Goal: Task Accomplishment & Management: Manage account settings

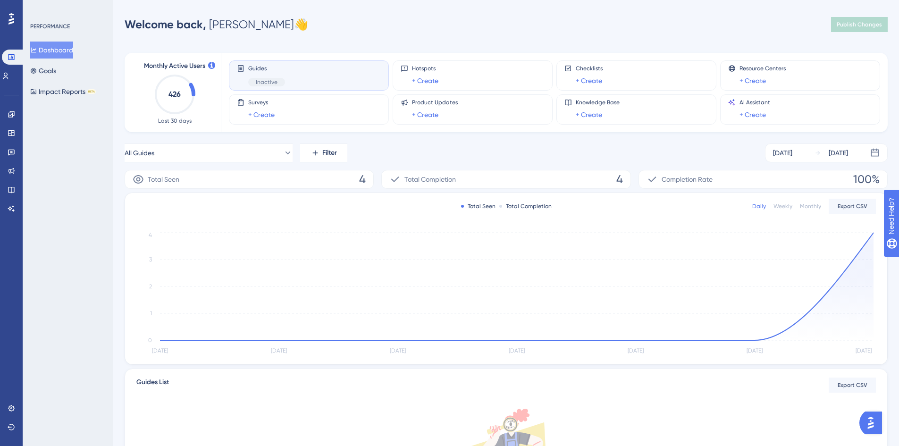
click at [676, 13] on div "Performance Users Engagement Widgets Feedback Product Updates Knowledge Base AI…" at bounding box center [449, 297] width 899 height 594
click at [8, 75] on icon at bounding box center [6, 76] width 8 height 8
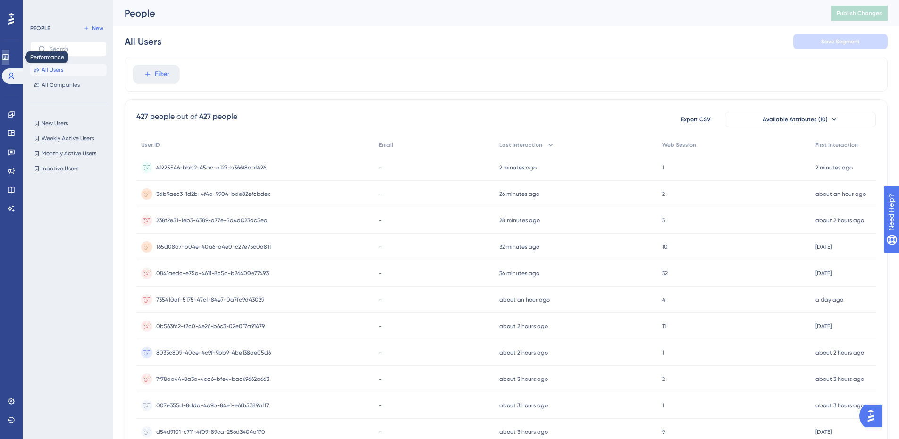
click at [5, 57] on link at bounding box center [6, 57] width 8 height 15
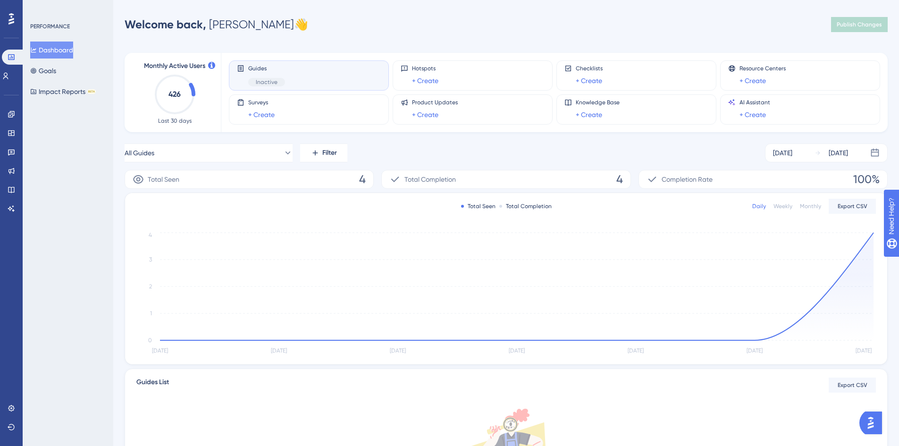
click at [422, 144] on div "All Guides Filter [DATE] [DATE]" at bounding box center [506, 152] width 763 height 19
click at [536, 158] on div "All Guides Filter [DATE] [DATE]" at bounding box center [506, 152] width 763 height 19
click at [576, 26] on div "Welcome back, [PERSON_NAME] 👋 Publish Changes" at bounding box center [506, 24] width 763 height 19
click at [13, 117] on icon at bounding box center [11, 114] width 6 height 6
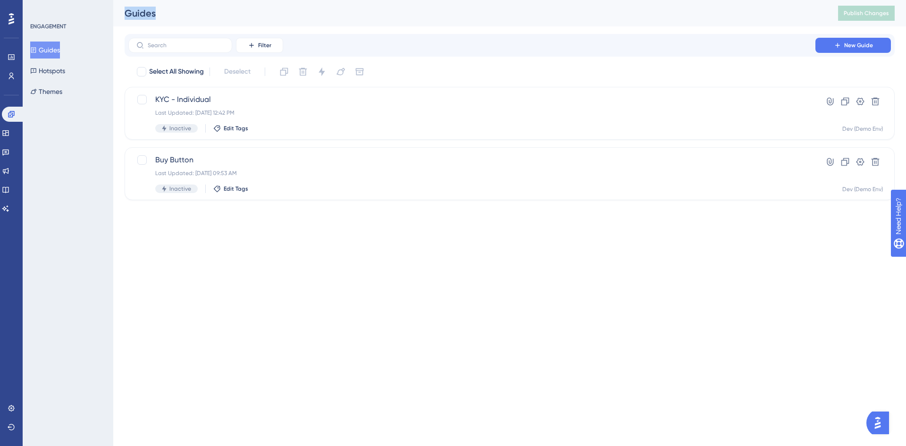
drag, startPoint x: 168, startPoint y: 13, endPoint x: 121, endPoint y: 11, distance: 46.7
click at [121, 11] on div "Guides Publish Changes" at bounding box center [509, 13] width 792 height 26
click at [244, 17] on div "Guides" at bounding box center [470, 13] width 690 height 13
click at [61, 92] on button "Themes" at bounding box center [46, 91] width 32 height 17
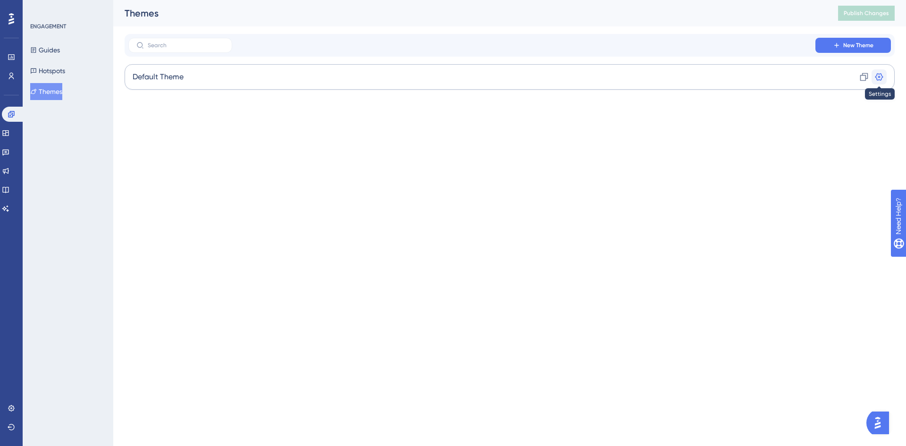
click at [877, 76] on icon at bounding box center [878, 76] width 9 height 9
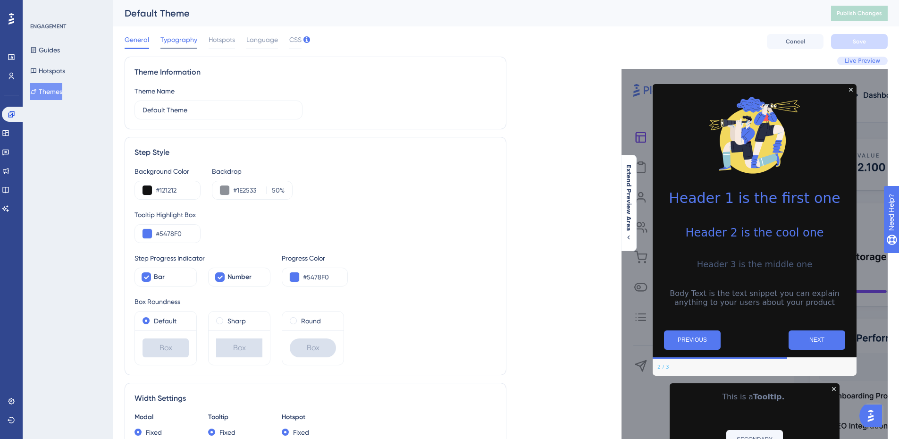
click at [176, 40] on span "Typography" at bounding box center [178, 39] width 37 height 11
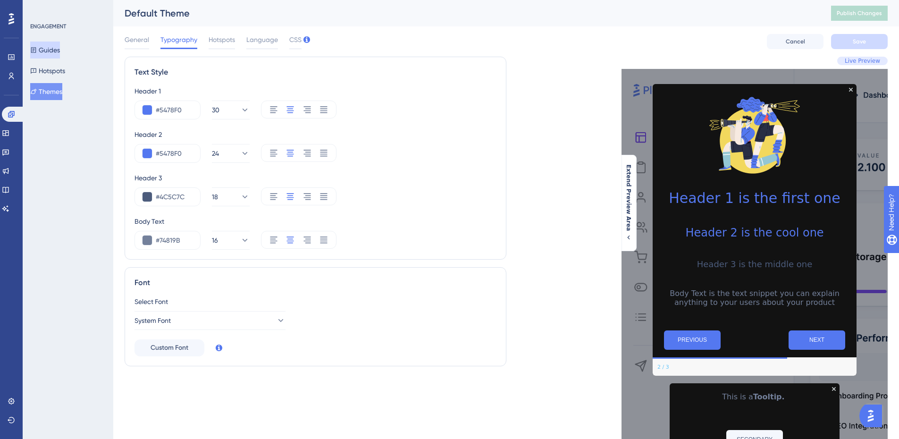
click at [57, 51] on button "Guides" at bounding box center [45, 50] width 30 height 17
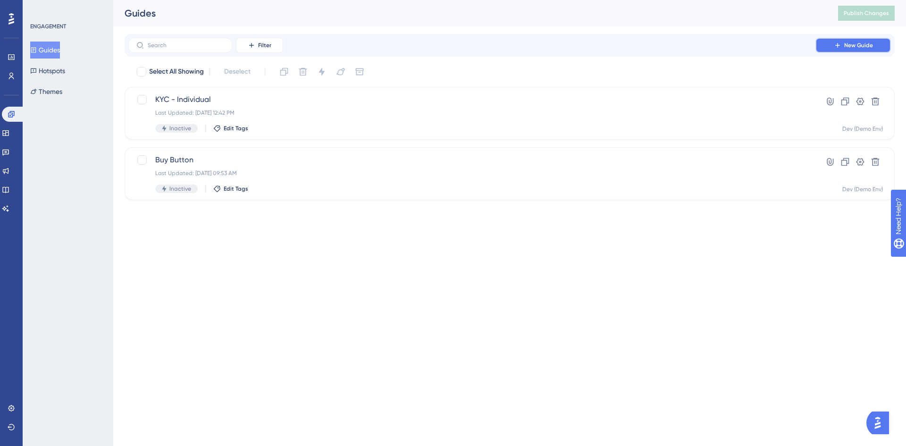
click at [849, 45] on span "New Guide" at bounding box center [858, 46] width 29 height 8
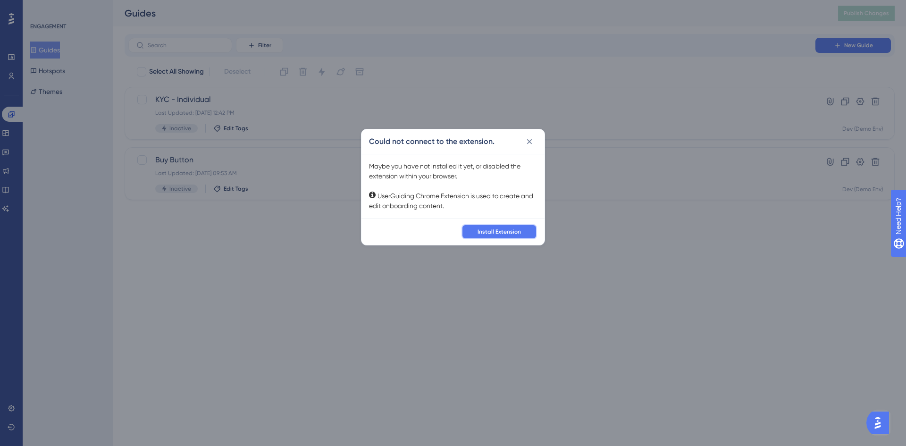
click at [500, 233] on span "Install Extension" at bounding box center [498, 232] width 43 height 8
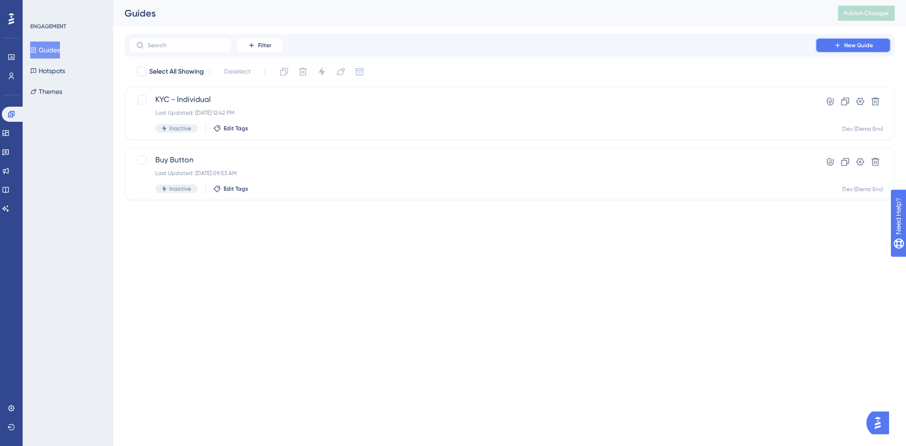
click at [859, 45] on span "New Guide" at bounding box center [858, 46] width 29 height 8
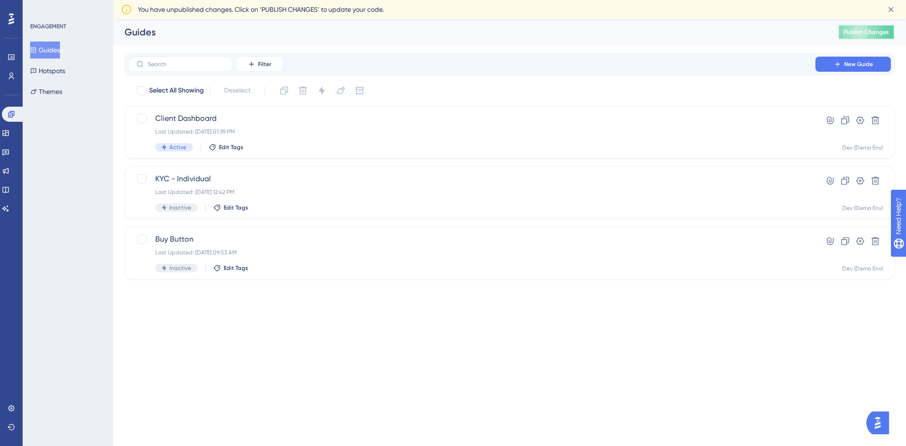
click at [877, 32] on span "Publish Changes" at bounding box center [865, 32] width 45 height 8
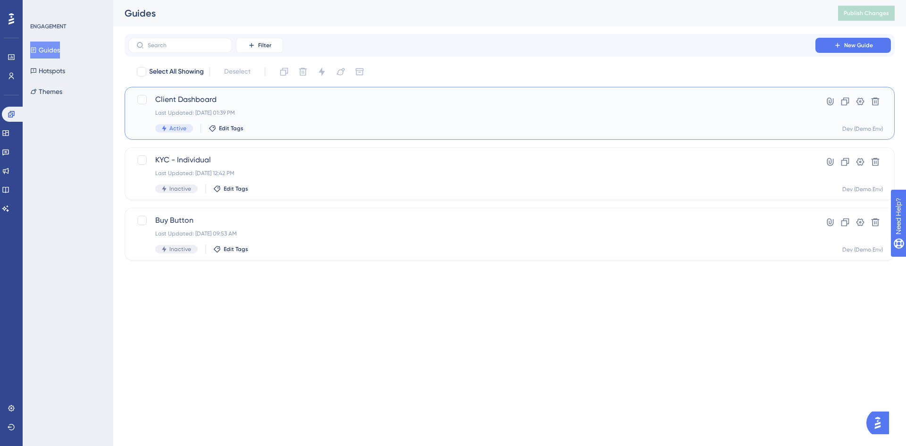
click at [192, 101] on span "Client Dashboard" at bounding box center [471, 99] width 633 height 11
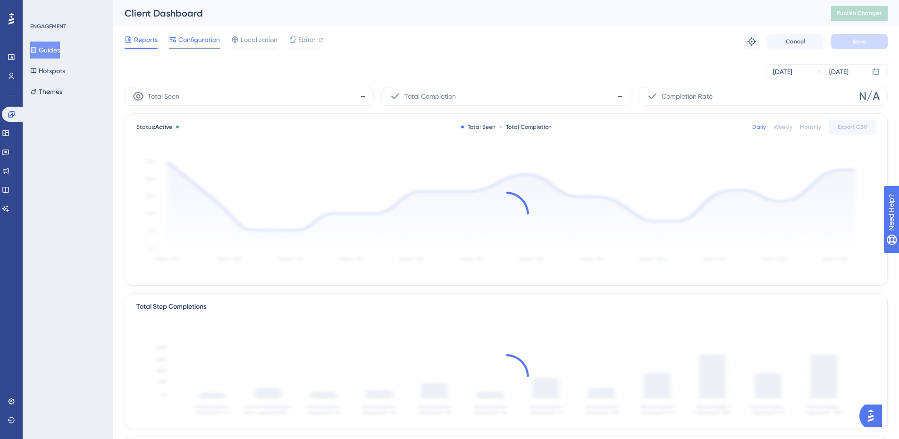
click at [192, 41] on span "Configuration" at bounding box center [199, 39] width 42 height 11
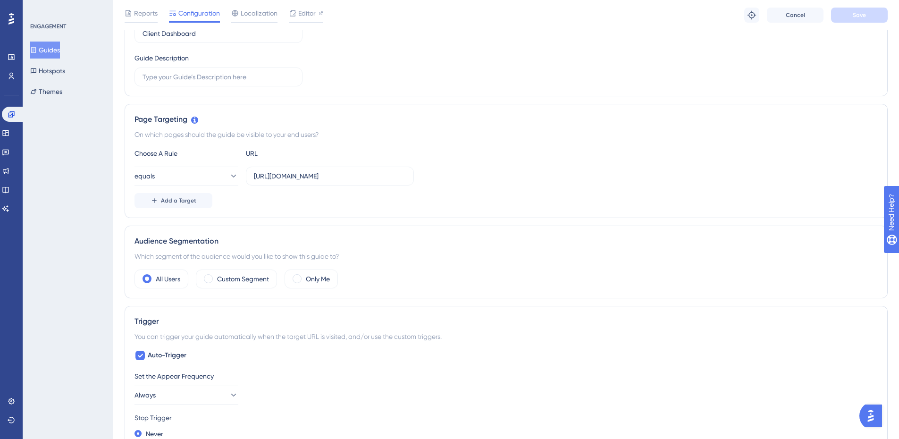
scroll to position [142, 0]
click at [276, 177] on input "[URL][DOMAIN_NAME]" at bounding box center [330, 175] width 152 height 10
click at [299, 176] on input "[URL][DOMAIN_NAME]" at bounding box center [330, 175] width 152 height 10
click at [328, 176] on input "[URL][DOMAIN_NAME]" at bounding box center [330, 175] width 152 height 10
click at [359, 175] on input "[URL][DOMAIN_NAME]" at bounding box center [330, 175] width 152 height 10
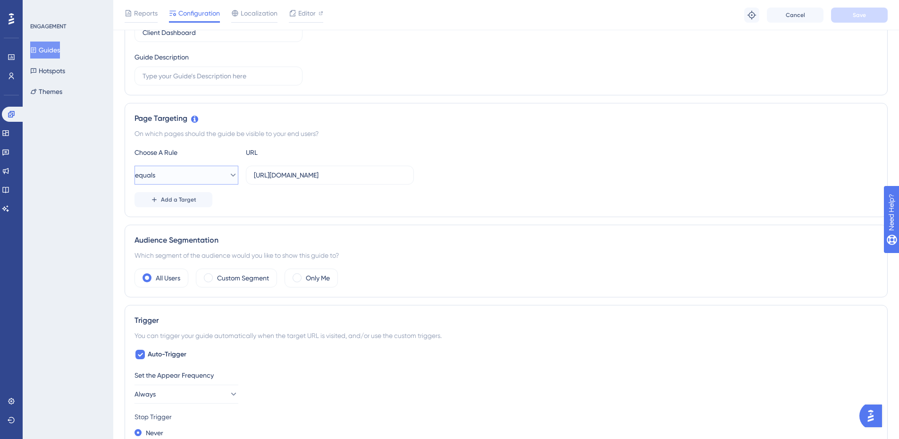
click at [228, 175] on icon at bounding box center [232, 174] width 9 height 9
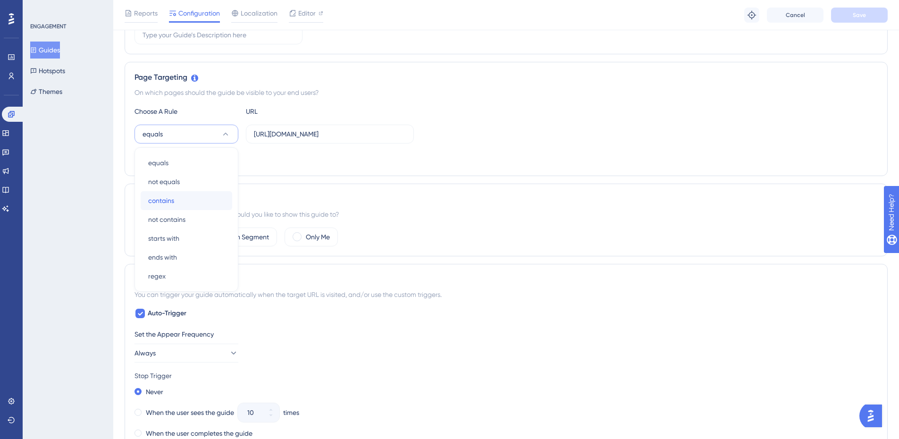
click at [175, 202] on div "contains contains" at bounding box center [186, 200] width 76 height 19
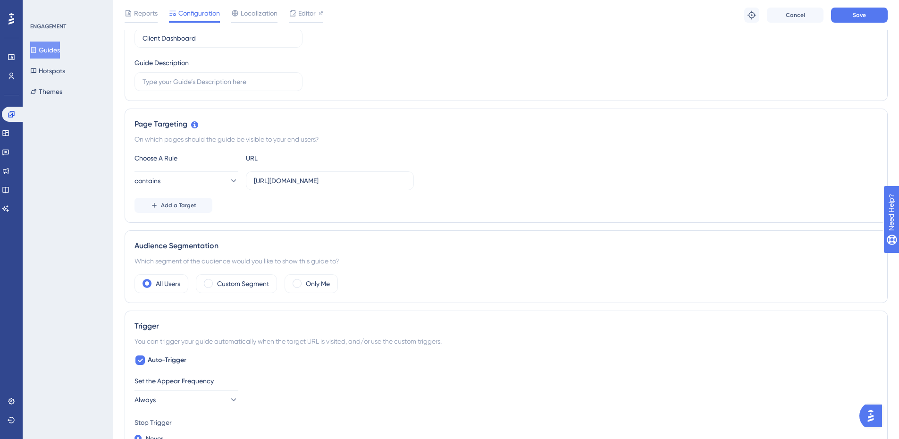
scroll to position [135, 0]
click at [862, 15] on span "Save" at bounding box center [858, 15] width 13 height 8
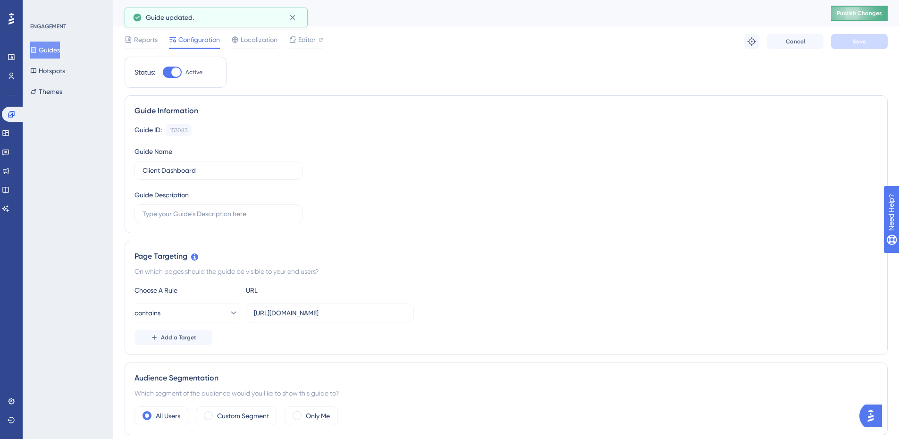
click at [867, 12] on span "Publish Changes" at bounding box center [858, 13] width 45 height 8
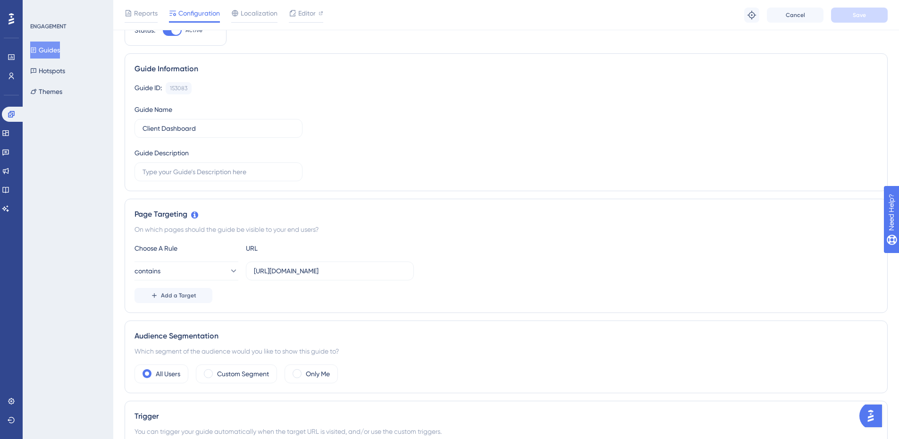
scroll to position [94, 0]
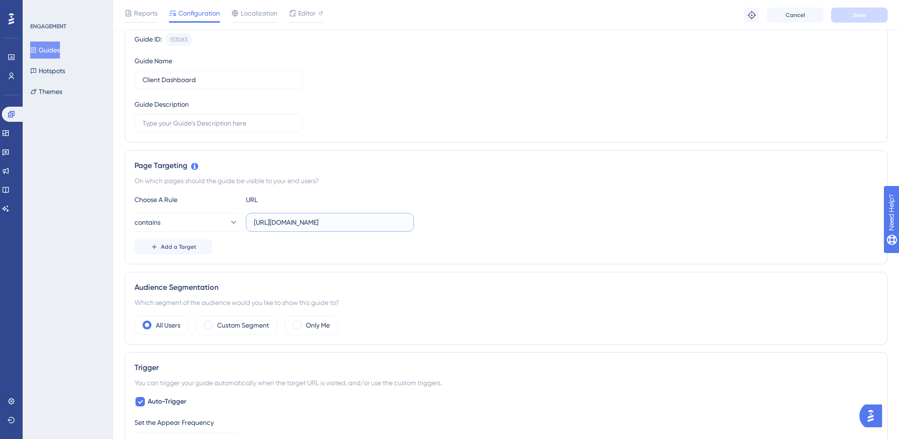
click at [279, 225] on input "[URL][DOMAIN_NAME]" at bounding box center [330, 222] width 152 height 10
click at [375, 229] on label "[URL][DOMAIN_NAME]" at bounding box center [330, 222] width 168 height 19
click at [375, 227] on input "[URL][DOMAIN_NAME]" at bounding box center [330, 222] width 152 height 10
click at [364, 217] on input "[URL][DOMAIN_NAME]" at bounding box center [330, 222] width 152 height 10
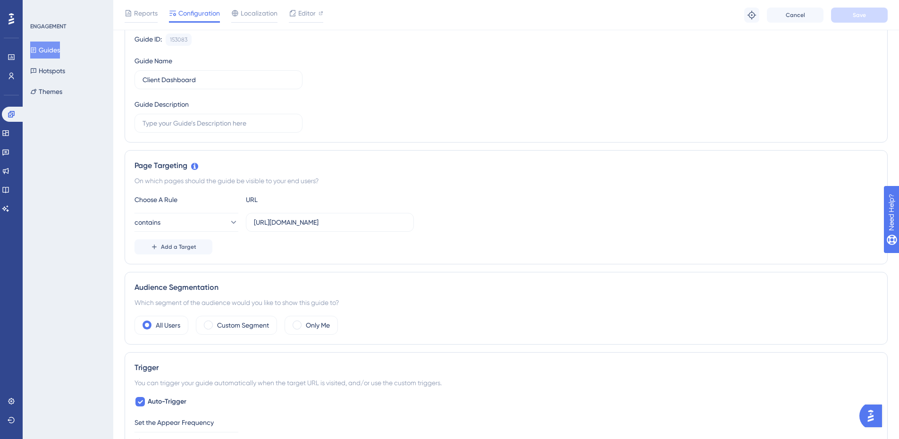
click at [484, 230] on div "contains [URL][DOMAIN_NAME]" at bounding box center [505, 222] width 743 height 19
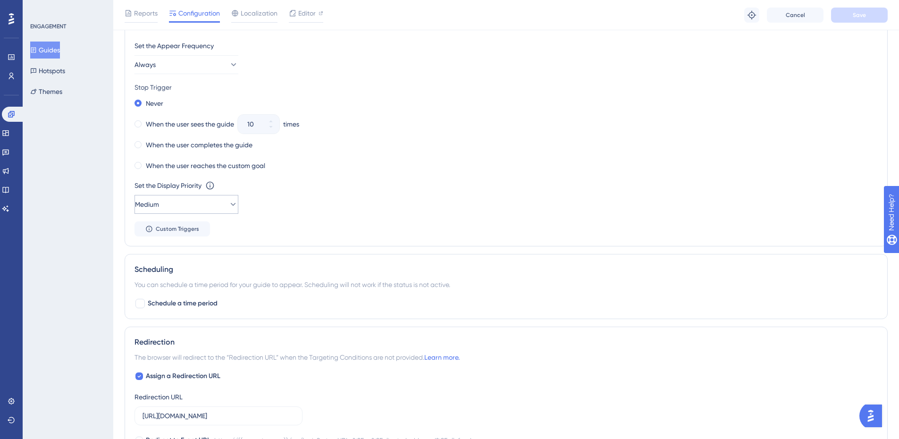
scroll to position [472, 0]
click at [192, 208] on button "Medium" at bounding box center [186, 203] width 104 height 19
click at [185, 290] on div "Highest Highest" at bounding box center [186, 288] width 76 height 19
click at [222, 209] on button "Highest" at bounding box center [186, 203] width 104 height 19
click at [177, 286] on div "Highest Highest" at bounding box center [186, 288] width 76 height 19
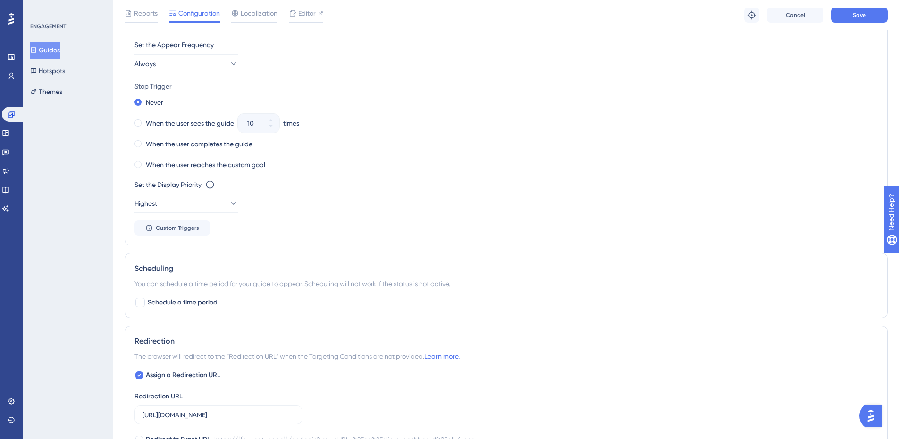
click at [412, 210] on div "Set the Display Priority This option will set the display priority between auto…" at bounding box center [505, 196] width 743 height 34
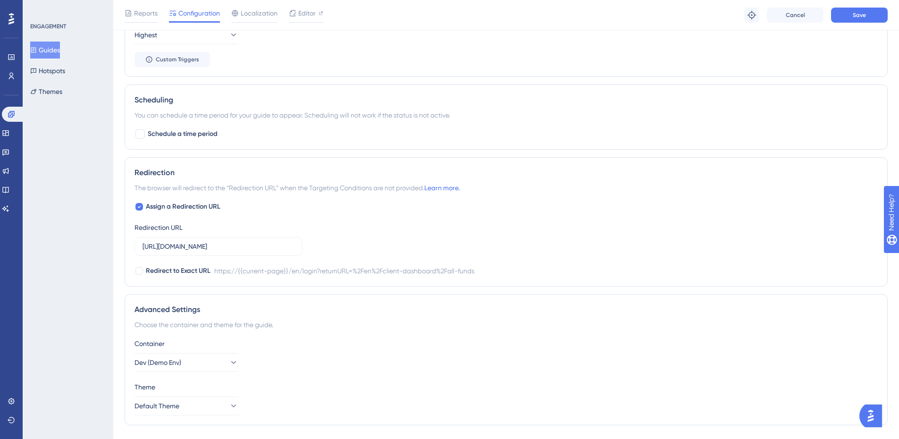
scroll to position [664, 0]
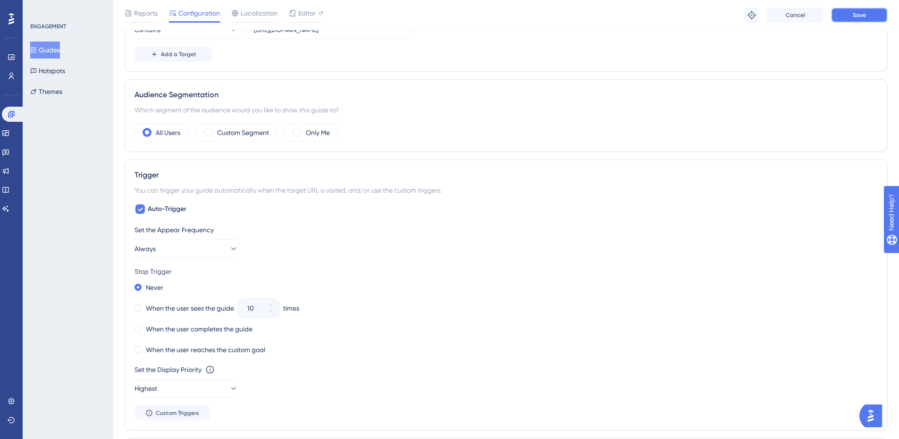
click at [859, 18] on span "Save" at bounding box center [858, 15] width 13 height 8
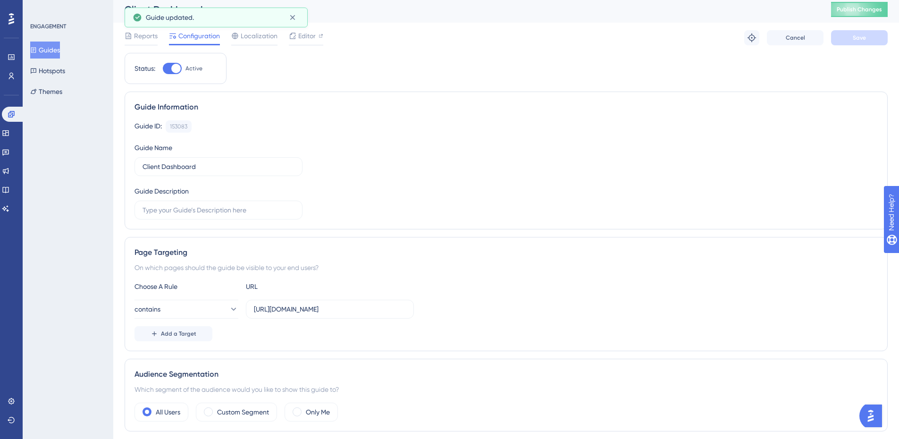
scroll to position [0, 0]
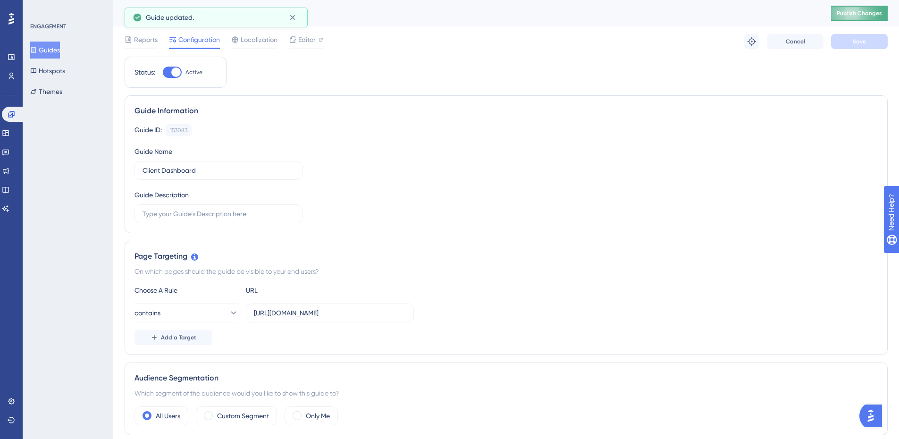
click at [859, 13] on span "Publish Changes" at bounding box center [858, 13] width 45 height 8
click at [294, 19] on div "Client Dashboard" at bounding box center [466, 13] width 683 height 13
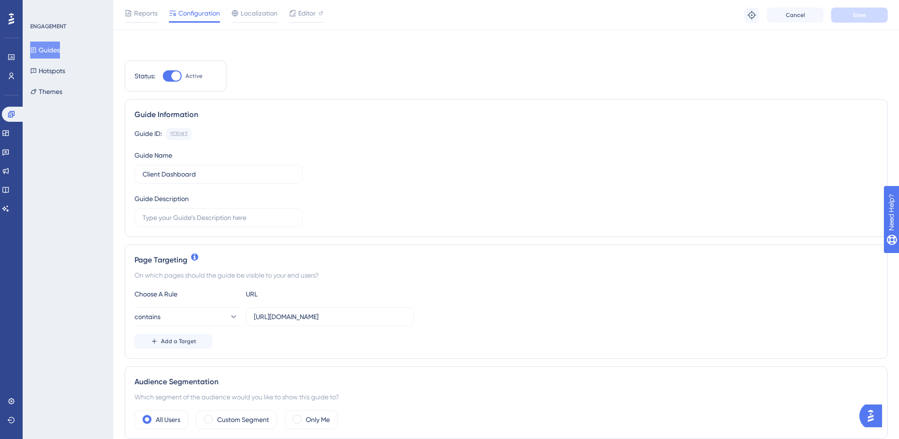
scroll to position [189, 0]
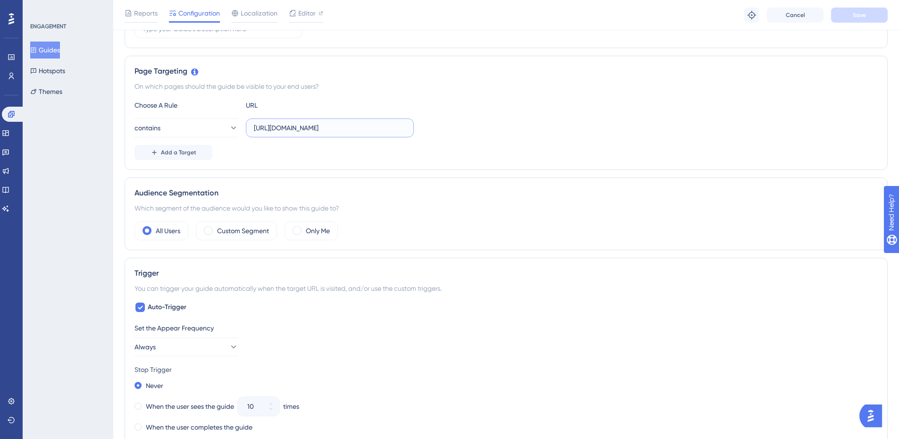
click at [318, 124] on input "[URL][DOMAIN_NAME]" at bounding box center [330, 128] width 152 height 10
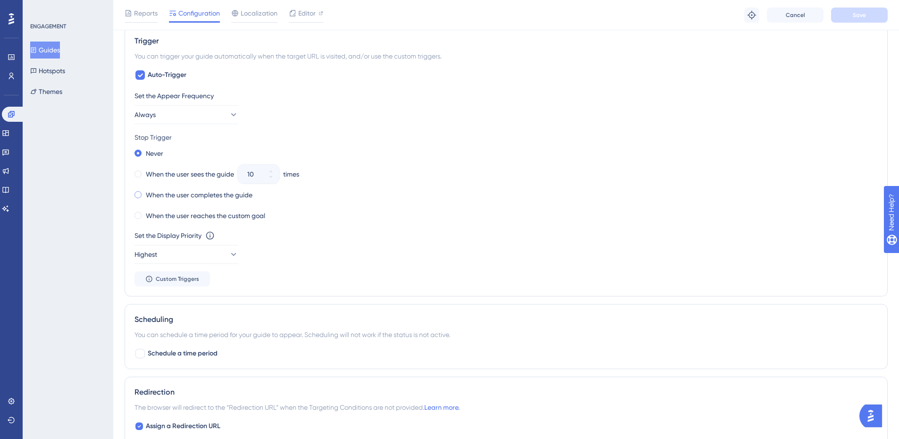
scroll to position [425, 0]
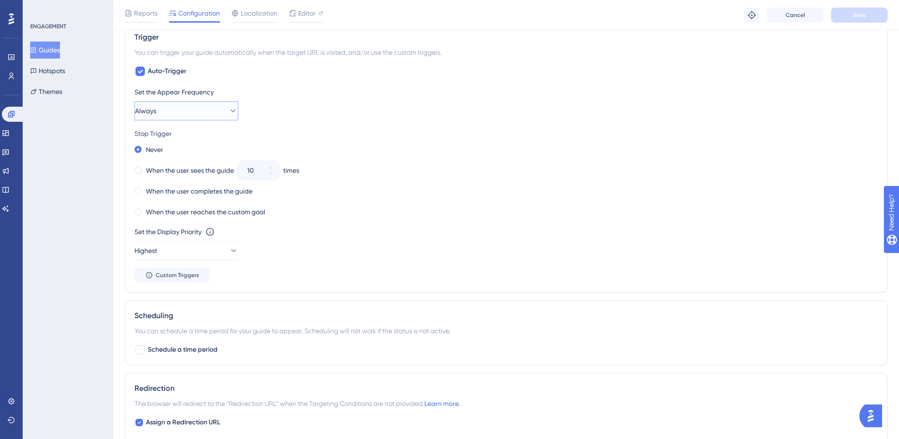
click at [219, 114] on button "Always" at bounding box center [186, 110] width 104 height 19
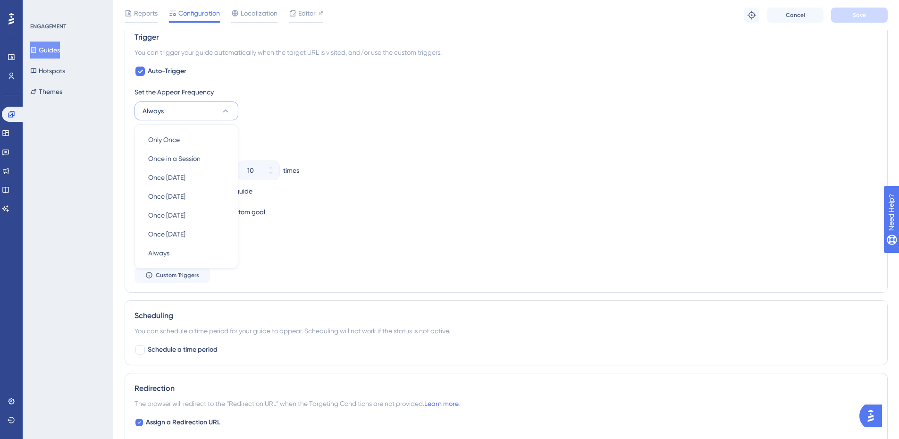
scroll to position [0, 0]
click at [223, 107] on icon at bounding box center [225, 110] width 9 height 9
